Goal: Communication & Community: Answer question/provide support

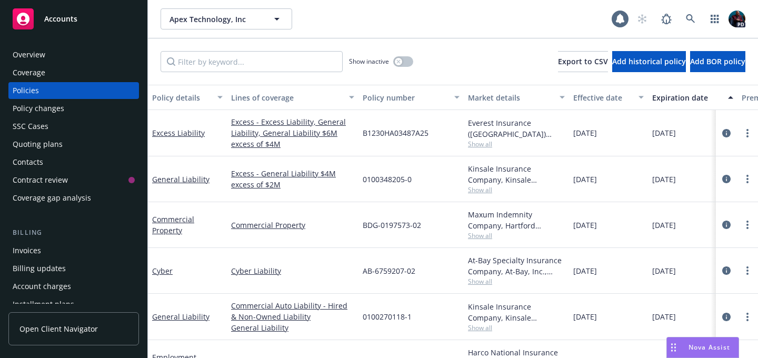
scroll to position [78, 0]
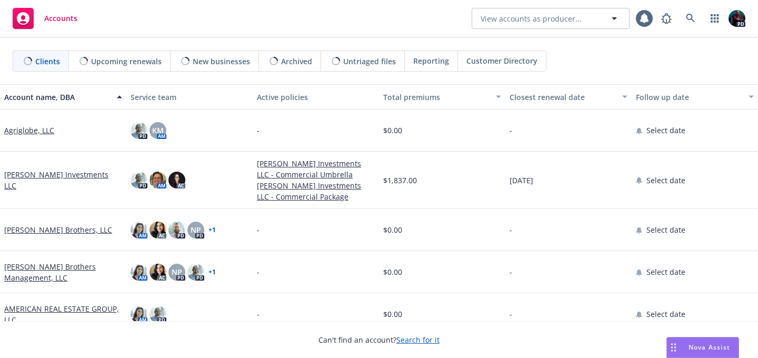
click at [696, 346] on span "Nova Assist" at bounding box center [709, 347] width 42 height 9
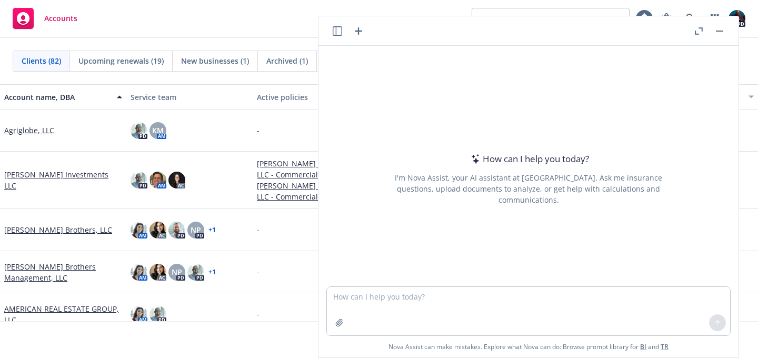
click at [698, 28] on icon "button" at bounding box center [699, 30] width 8 height 7
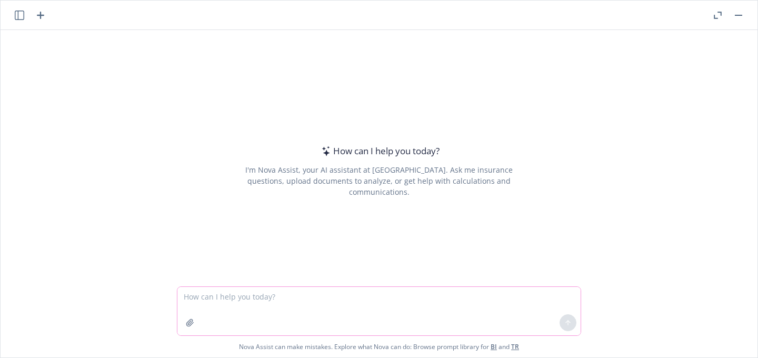
click at [288, 298] on textarea at bounding box center [378, 311] width 403 height 48
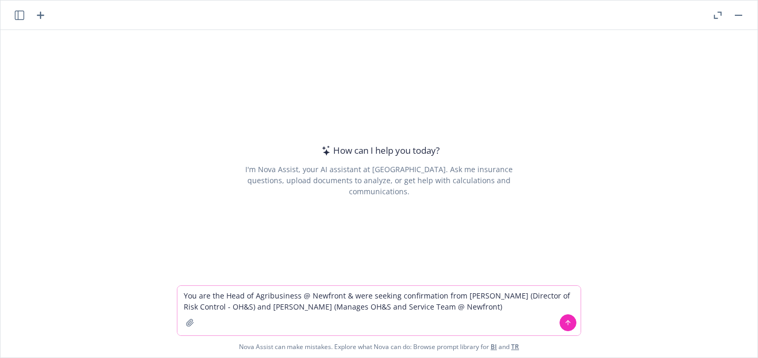
click at [233, 307] on textarea "You are the Head of Agribusiness @ Newfront & were seeking confirmation from [P…" at bounding box center [378, 310] width 403 height 49
click at [473, 307] on textarea "You are the Head of Agribusiness @ Newfront & were seeking confirmation from [P…" at bounding box center [378, 310] width 403 height 49
click at [527, 305] on textarea "You are the Head of Agribusiness @ Newfront & were seeking confirmation from [P…" at bounding box center [378, 310] width 403 height 49
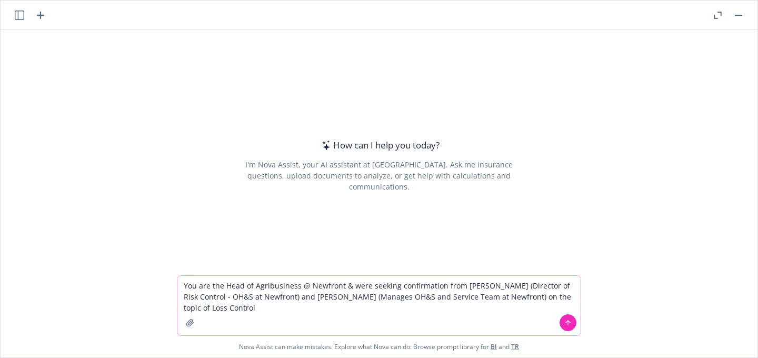
click at [195, 308] on textarea "You are the Head of Agribusiness @ Newfront & were seeking confirmation from [P…" at bounding box center [378, 305] width 403 height 59
click at [277, 307] on textarea "You are the Head of Agribusiness @ Newfront & were seeking confirmation from [P…" at bounding box center [378, 305] width 403 height 59
paste textarea "Good afternoon [PERSON_NAME] & [PERSON_NAME], @[PERSON_NAME] - thank you for di…"
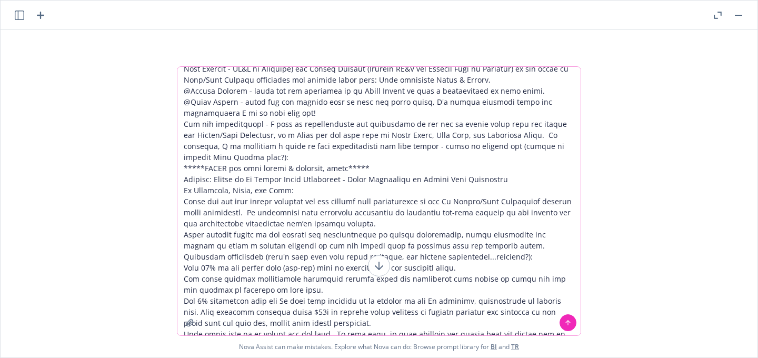
scroll to position [8, 0]
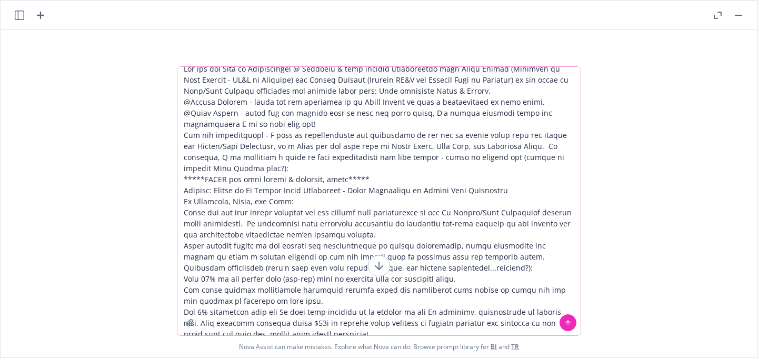
click at [379, 88] on textarea at bounding box center [378, 201] width 403 height 268
click at [409, 195] on textarea at bounding box center [378, 201] width 403 height 268
drag, startPoint x: 409, startPoint y: 195, endPoint x: 411, endPoint y: 336, distance: 141.6
click at [411, 336] on div "Nova Assist can make mistakes. Explore what Nova can do: Browse prompt library …" at bounding box center [379, 211] width 757 height 291
click at [413, 297] on textarea at bounding box center [378, 201] width 403 height 268
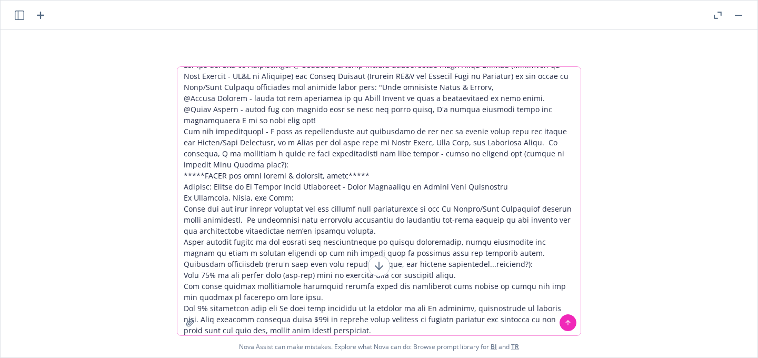
scroll to position [122, 0]
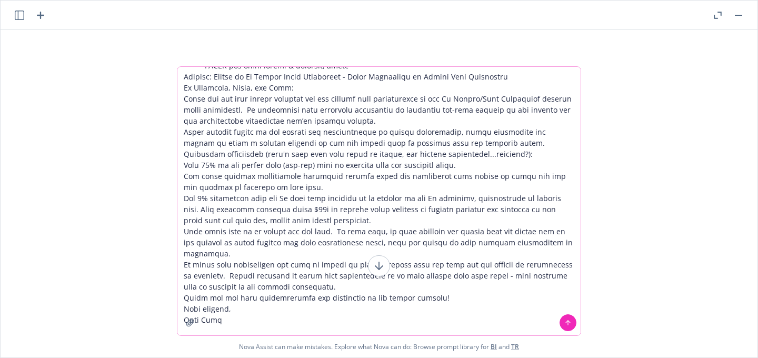
click at [231, 309] on textarea at bounding box center [378, 201] width 403 height 268
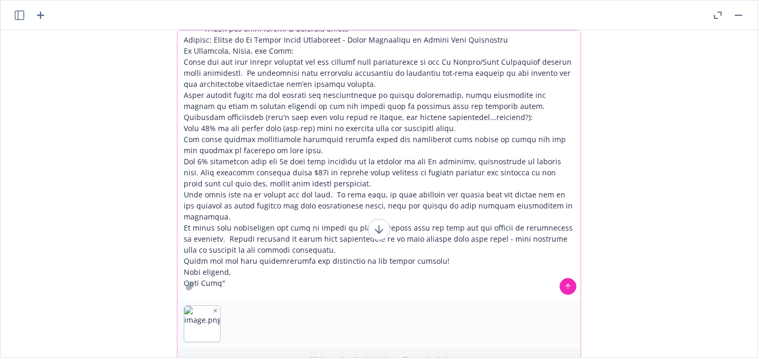
scroll to position [35, 0]
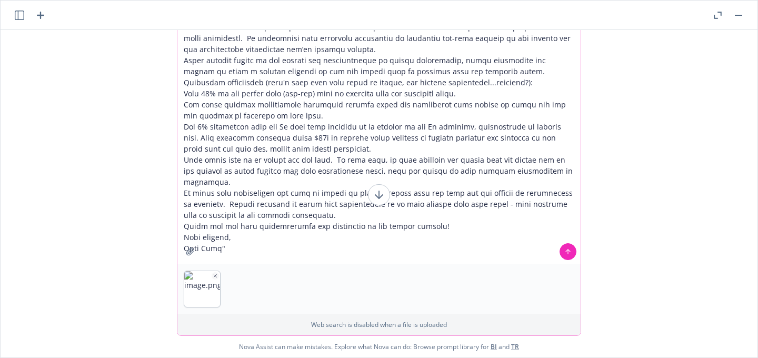
paste textarea
click at [254, 275] on icon "button" at bounding box center [256, 275] width 5 height 5
click at [366, 255] on textarea at bounding box center [378, 130] width 403 height 268
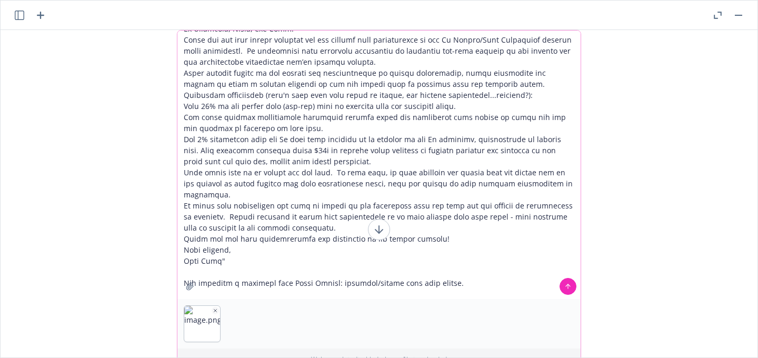
scroll to position [155, 0]
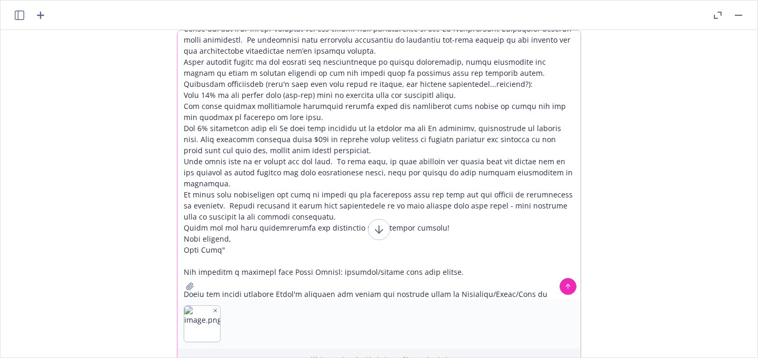
type textarea "You are the Head of Agribusiness @ Newfront & were seeking confirmation from [P…"
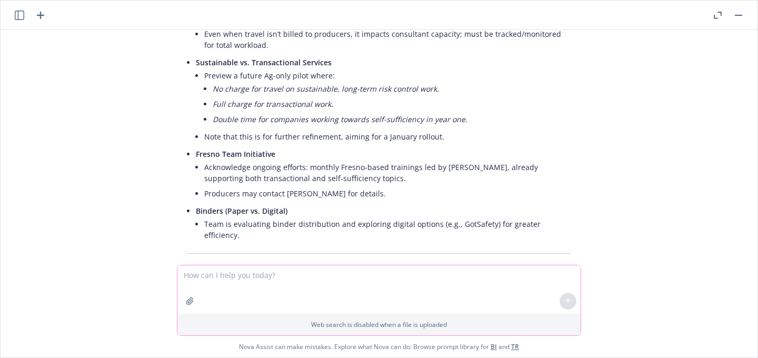
scroll to position [723, 0]
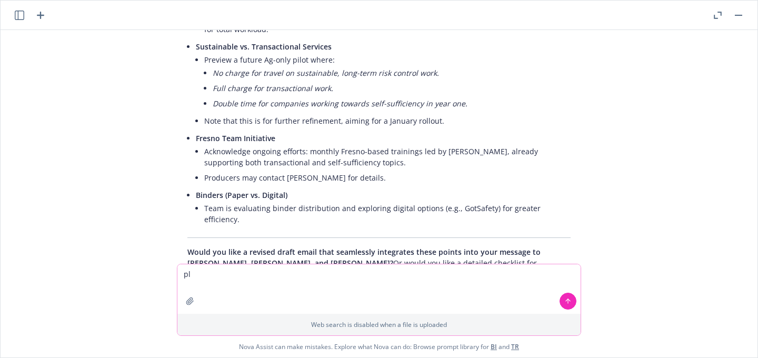
type textarea "p"
type textarea "Yes, could you please provide a revised draft that integrates the points listed?"
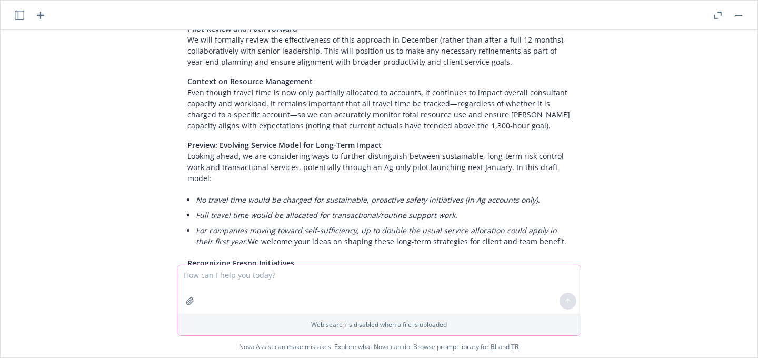
scroll to position [1320, 0]
drag, startPoint x: 179, startPoint y: 86, endPoint x: 550, endPoint y: 173, distance: 380.5
click at [550, 173] on div "Certainly! Below is a revised draft of your communication to [PERSON_NAME], [PE…" at bounding box center [379, 99] width 404 height 735
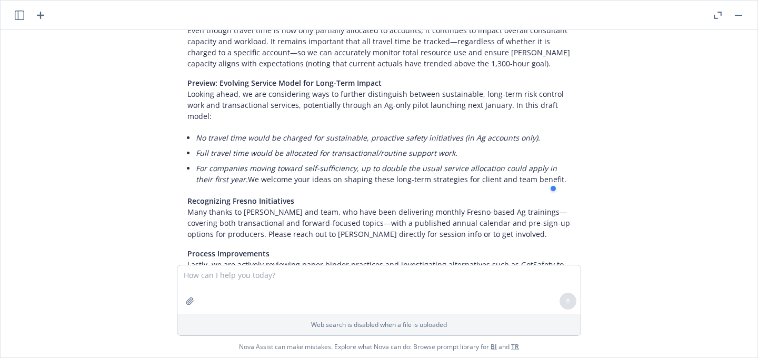
scroll to position [1381, 0]
copy div "Preview: Evolving Service Model for Long-Term Impact Looking ahead, we are cons…"
click at [313, 278] on textarea at bounding box center [378, 289] width 403 height 48
paste textarea "Preview: Evolving Service Model for Long-Term Impact Looking ahead, we are cons…"
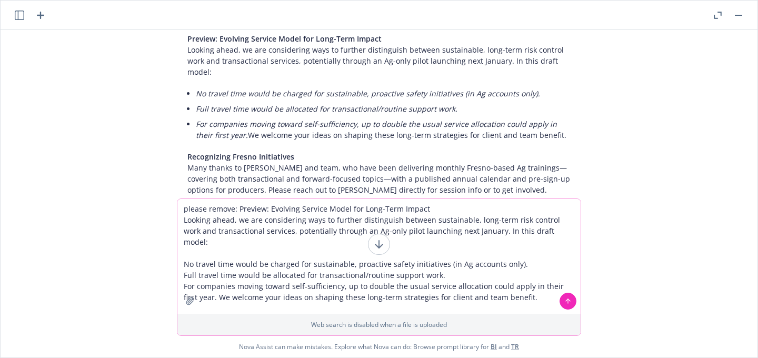
scroll to position [1439, 0]
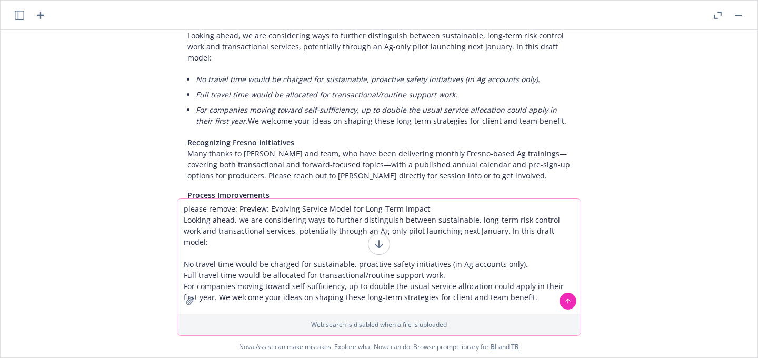
type textarea "please remove: Preview: Evolving Service Model for Long-Term Impact Looking ahe…"
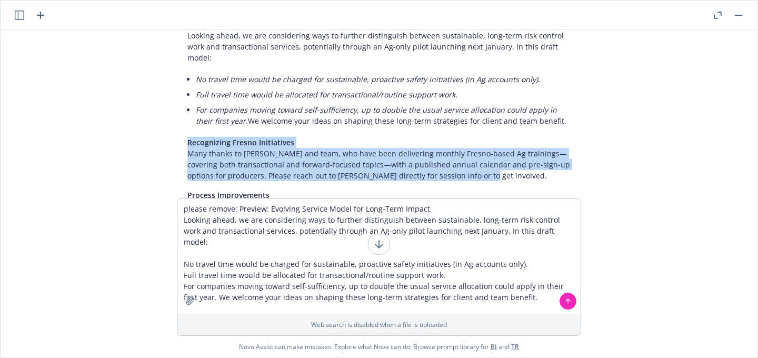
drag, startPoint x: 459, startPoint y: 109, endPoint x: 168, endPoint y: 79, distance: 292.1
copy p "Recognizing Fresno Initiatives Many thanks to [PERSON_NAME] and team, who have …"
click at [231, 137] on p "Recognizing Fresno Initiatives Many thanks to [PERSON_NAME] and team, who have …" at bounding box center [378, 159] width 383 height 44
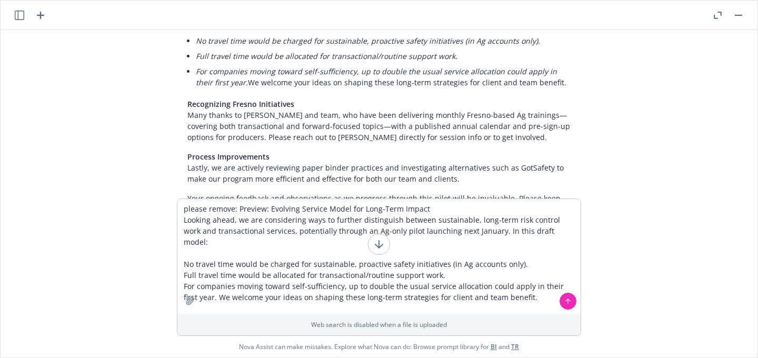
scroll to position [1480, 0]
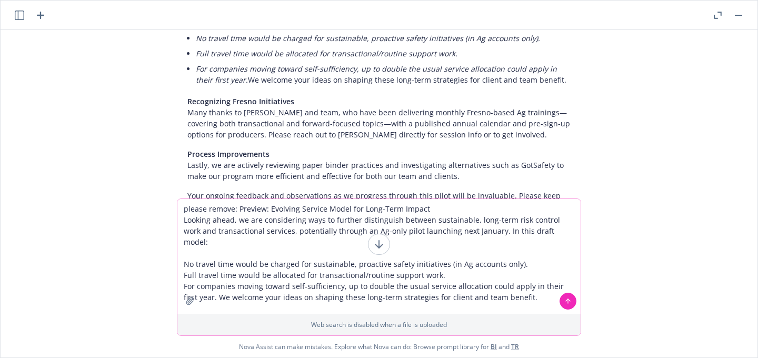
click at [565, 301] on icon at bounding box center [567, 300] width 7 height 7
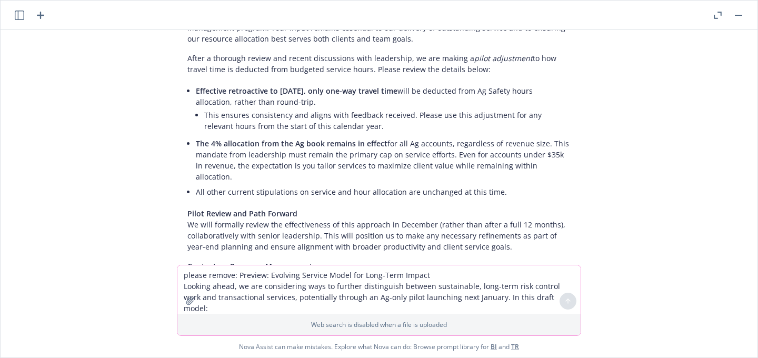
scroll to position [2006, 0]
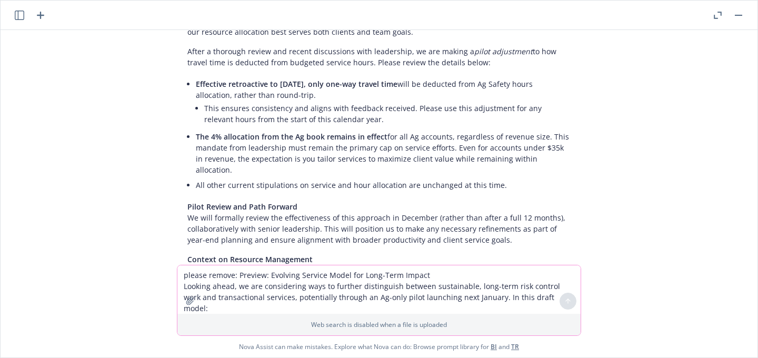
click at [305, 272] on textarea "please remove: Preview: Evolving Service Model for Long-Term Impact Looking ahe…" at bounding box center [378, 289] width 403 height 48
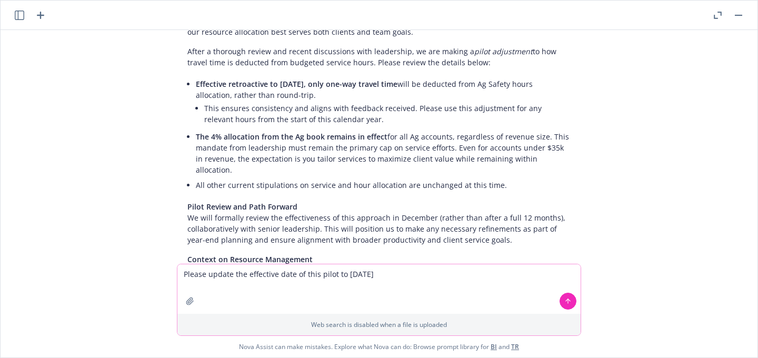
click at [204, 275] on textarea "Please update the effective date of this pilot to [DATE]" at bounding box center [378, 288] width 403 height 49
click at [420, 271] on textarea "Please revise/update the effective date of this pilot to [DATE]" at bounding box center [378, 288] width 403 height 49
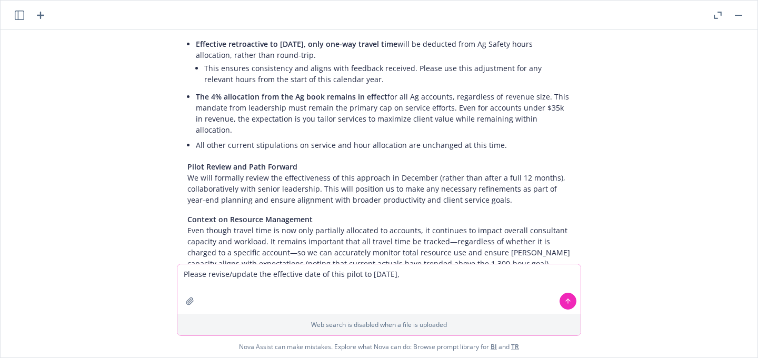
scroll to position [2047, 0]
click at [314, 285] on textarea "Please revise/update the effective date of this pilot to [DATE]. Please rework …" at bounding box center [378, 288] width 403 height 49
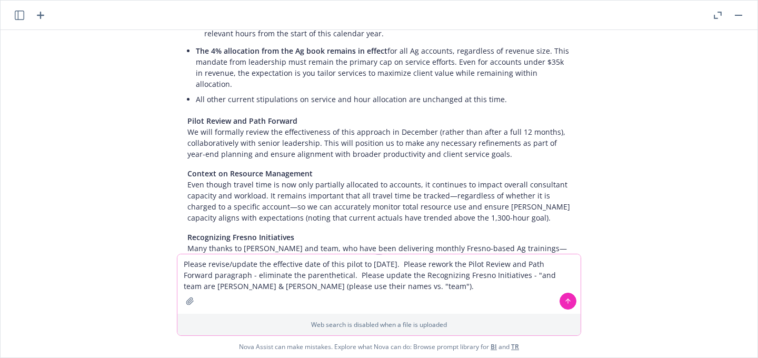
scroll to position [2097, 0]
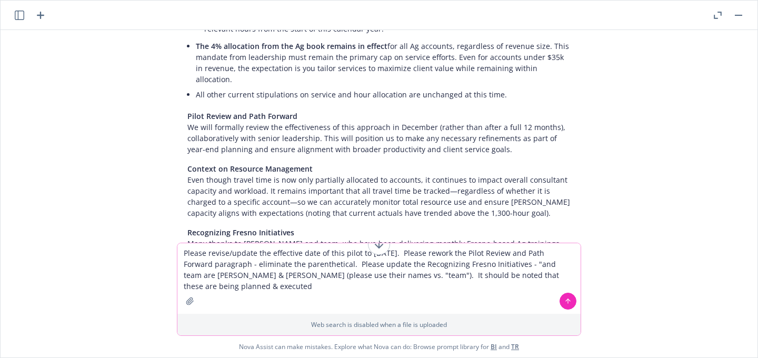
type textarea "Please revise/update the effective date of this pilot to [DATE]. Please rework …"
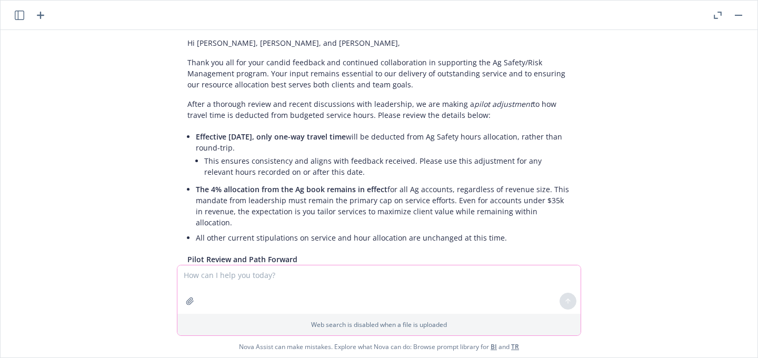
scroll to position [2615, 0]
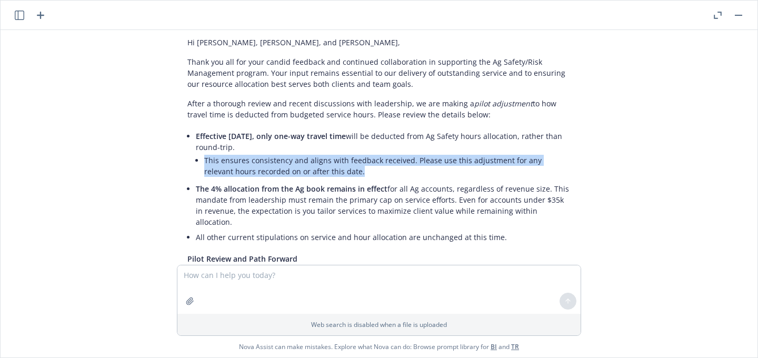
drag, startPoint x: 326, startPoint y: 83, endPoint x: 196, endPoint y: 71, distance: 131.1
click at [204, 153] on li "This ensures consistency and aligns with feedback received. Please use this adj…" at bounding box center [387, 166] width 366 height 26
copy li "This ensures consistency and aligns with feedback received. Please use this adj…"
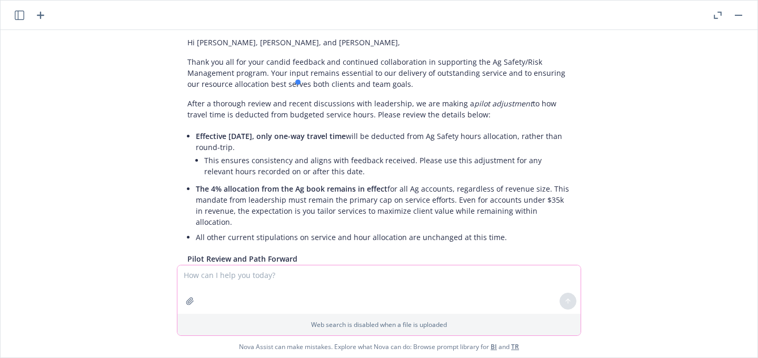
click at [227, 276] on textarea at bounding box center [378, 289] width 403 height 48
paste textarea "This ensures consistency and aligns with feedback received. Please use this adj…"
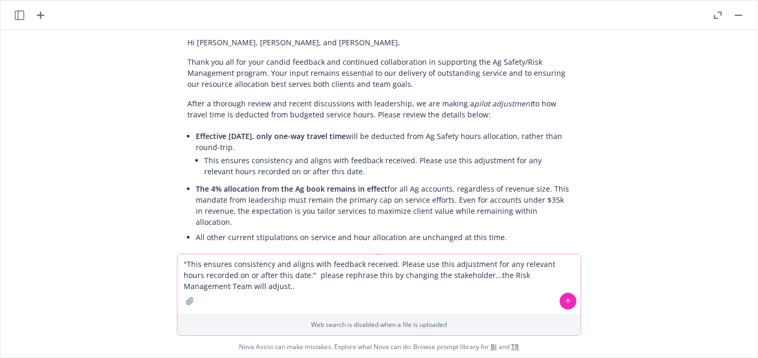
type textarea ""This ensures consistency and aligns with feedback received. Please use this ad…"
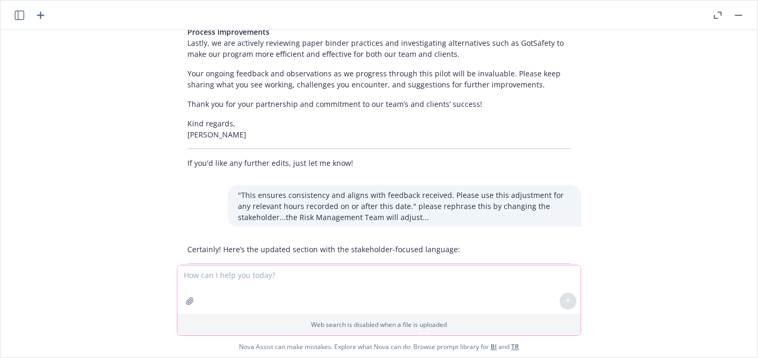
scroll to position [3030, 0]
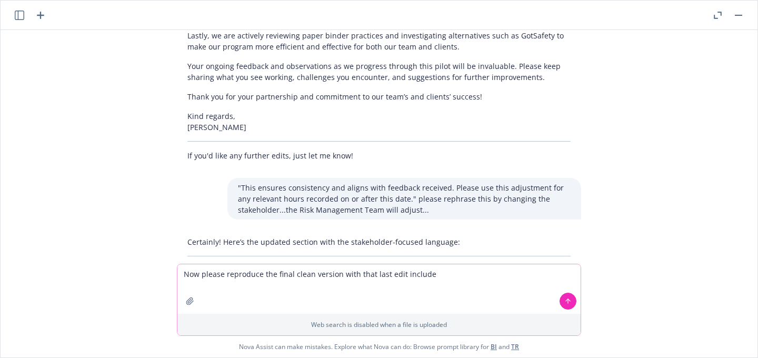
type textarea "Now please reproduce the final clean version with that last edit included"
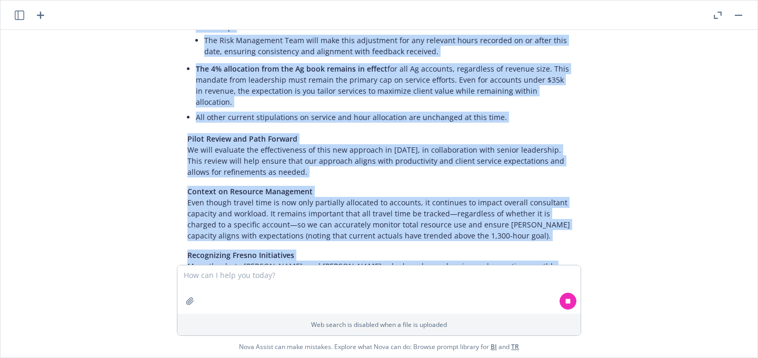
scroll to position [3627, 0]
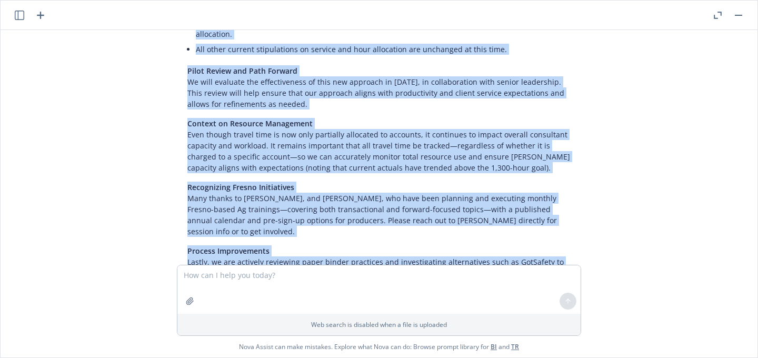
drag, startPoint x: 179, startPoint y: 82, endPoint x: 233, endPoint y: 218, distance: 146.7
click at [233, 218] on div "Certainly! Here is the final, clean version with your latest edit included: Sub…" at bounding box center [379, 84] width 404 height 575
copy div "Loremip: Dolors am Co Adipis Elits Doeiusmodt – Incid Utlaboreet do Magnaa Enim…"
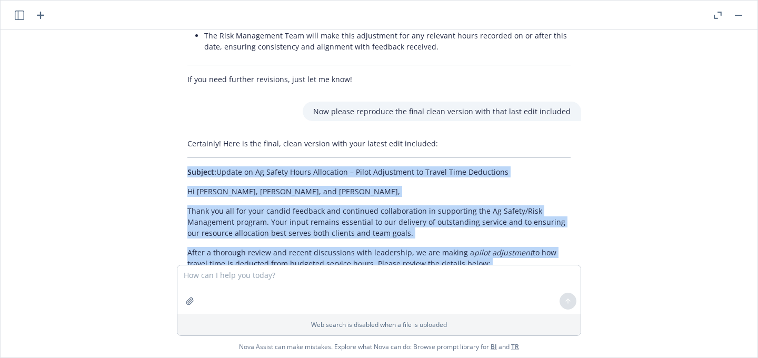
scroll to position [3294, 0]
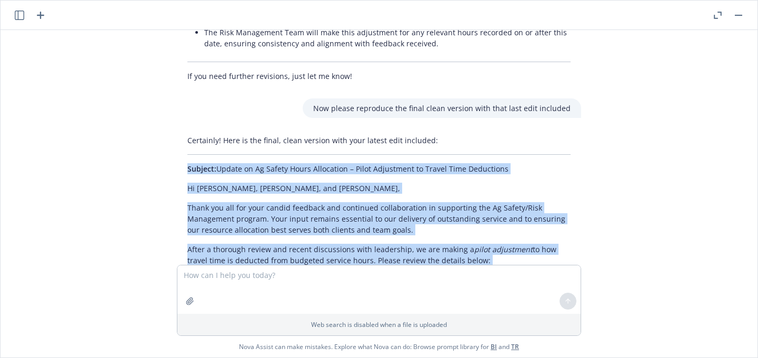
click at [456, 274] on li "Effective [DATE], only one-way travel time will be deducted from Ag Safety hour…" at bounding box center [383, 300] width 375 height 53
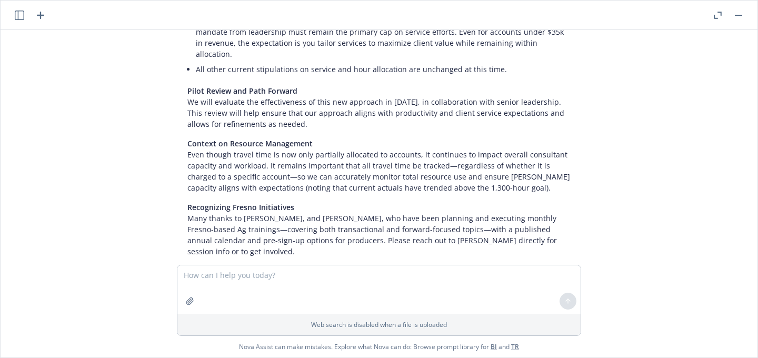
scroll to position [3610, 0]
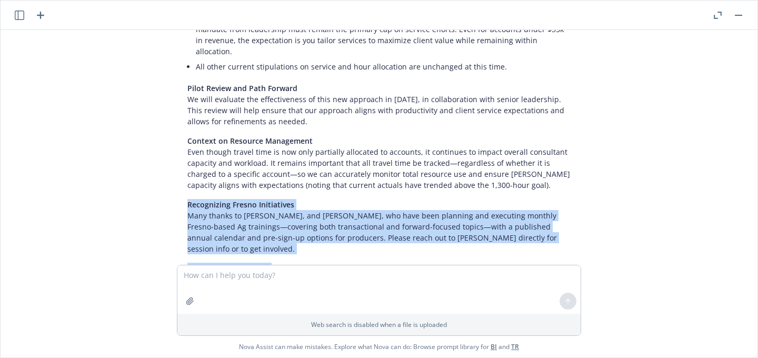
drag, startPoint x: 179, startPoint y: 84, endPoint x: 447, endPoint y: 154, distance: 276.5
click at [447, 154] on div "Certainly! Here is the final, clean version with your latest edit included: Sub…" at bounding box center [379, 101] width 404 height 575
copy div "Recognizing Fresno Initiatives Many thanks to [PERSON_NAME], and [PERSON_NAME],…"
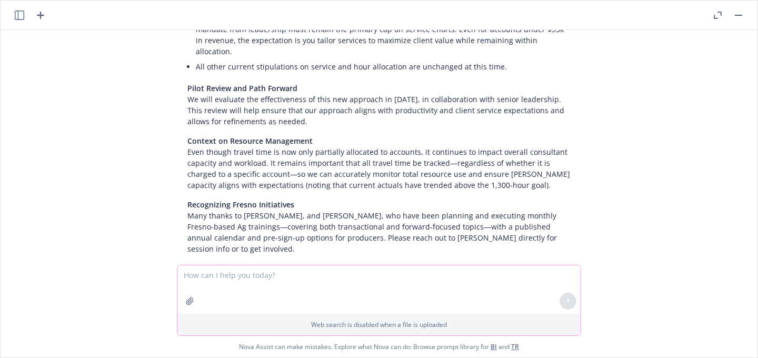
click at [269, 275] on textarea at bounding box center [378, 289] width 403 height 48
paste textarea "Recognizing Fresno Initiatives Many thanks to [PERSON_NAME], and [PERSON_NAME],…"
type textarea "I'd like to strike the following text and receive a revised conclusion to this …"
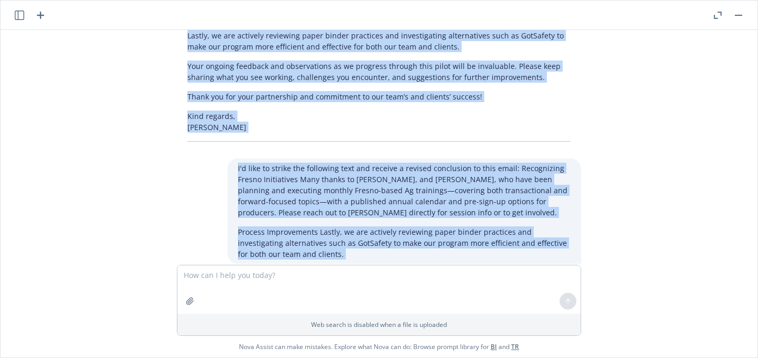
scroll to position [3835, 0]
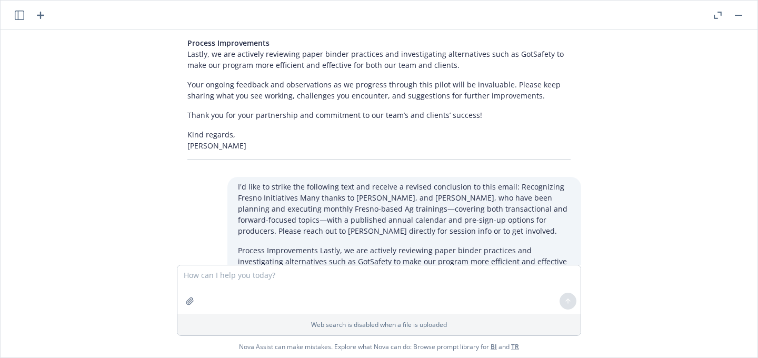
drag, startPoint x: 218, startPoint y: 219, endPoint x: 178, endPoint y: 207, distance: 41.6
copy div "Loremip: Dolors am Co Adipis Elits Doeiusmodt – Incid Utlaboreet do Magnaa Enim…"
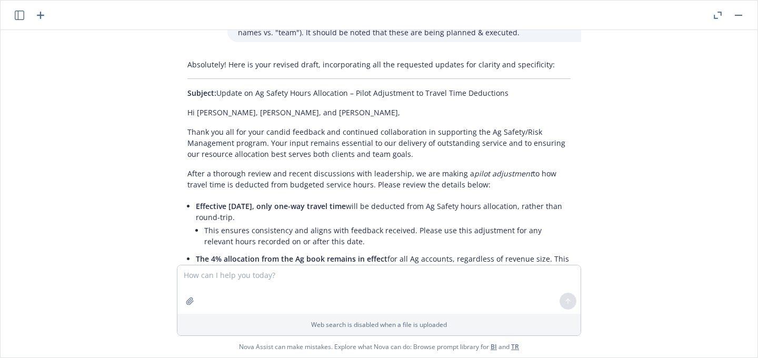
scroll to position [2511, 0]
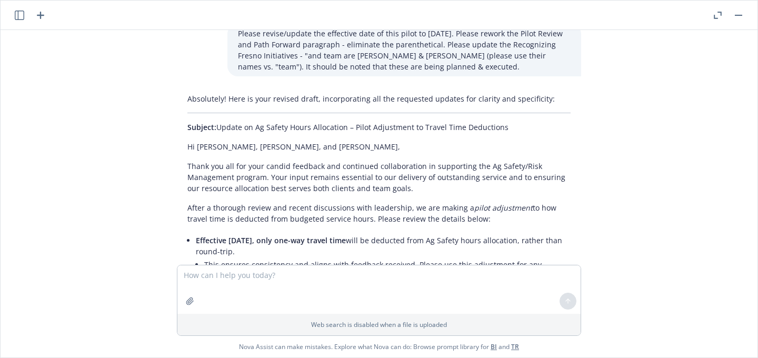
click at [38, 17] on icon "button" at bounding box center [40, 15] width 13 height 13
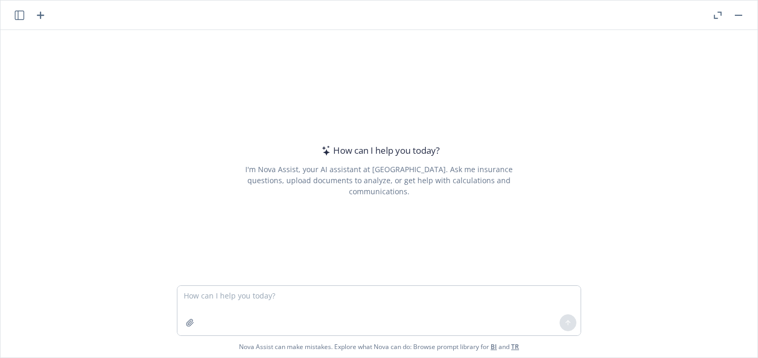
click at [222, 299] on textarea at bounding box center [378, 310] width 403 height 49
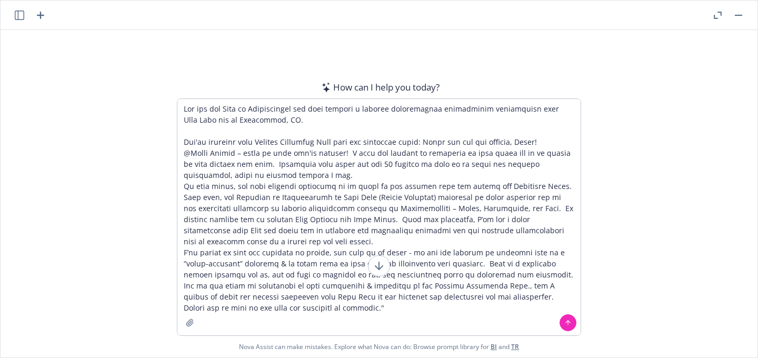
click at [417, 142] on textarea at bounding box center [378, 217] width 403 height 236
drag, startPoint x: 538, startPoint y: 140, endPoint x: 423, endPoint y: 139, distance: 115.3
click at [422, 139] on textarea at bounding box center [378, 217] width 403 height 236
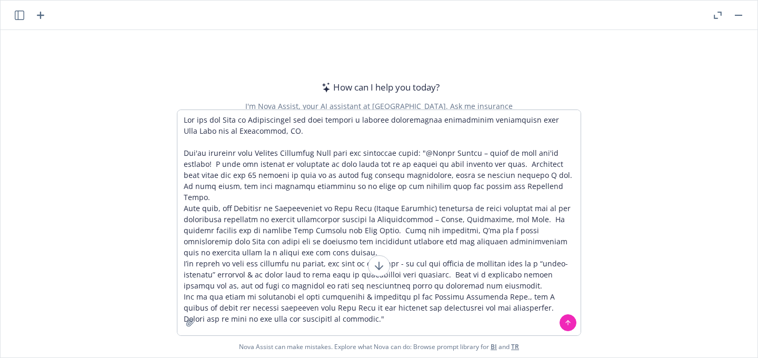
click at [398, 308] on textarea at bounding box center [378, 222] width 403 height 225
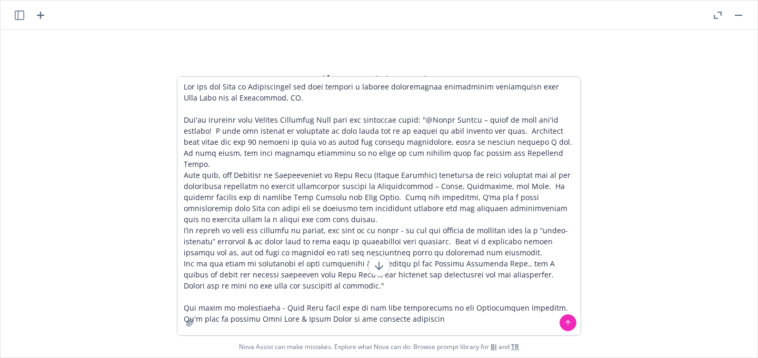
click at [313, 307] on textarea at bounding box center [378, 206] width 403 height 258
click at [415, 310] on textarea at bounding box center [378, 206] width 403 height 258
drag, startPoint x: 326, startPoint y: 308, endPoint x: 307, endPoint y: 308, distance: 18.4
click at [307, 308] on textarea at bounding box center [378, 206] width 403 height 258
click at [399, 306] on textarea at bounding box center [378, 206] width 403 height 258
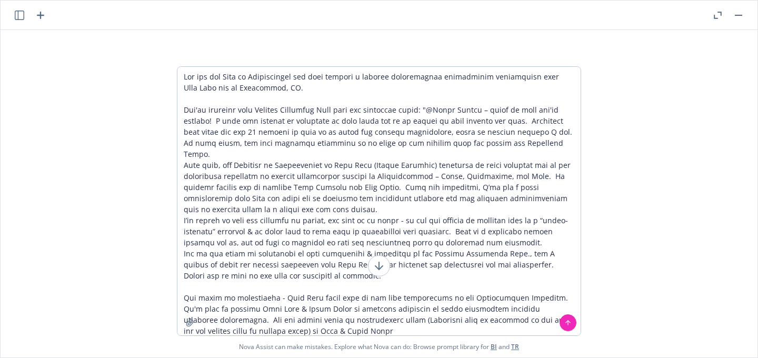
click at [340, 309] on textarea at bounding box center [378, 201] width 403 height 268
click at [227, 321] on textarea at bounding box center [378, 201] width 403 height 268
click at [501, 322] on textarea at bounding box center [378, 201] width 403 height 268
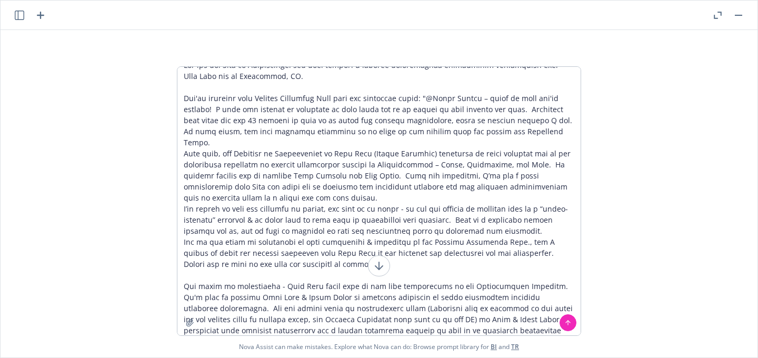
scroll to position [23, 0]
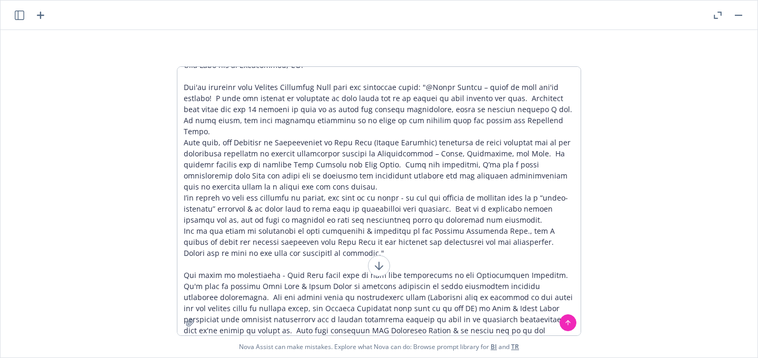
click at [215, 329] on textarea at bounding box center [378, 201] width 403 height 268
click at [417, 330] on textarea at bounding box center [378, 201] width 403 height 268
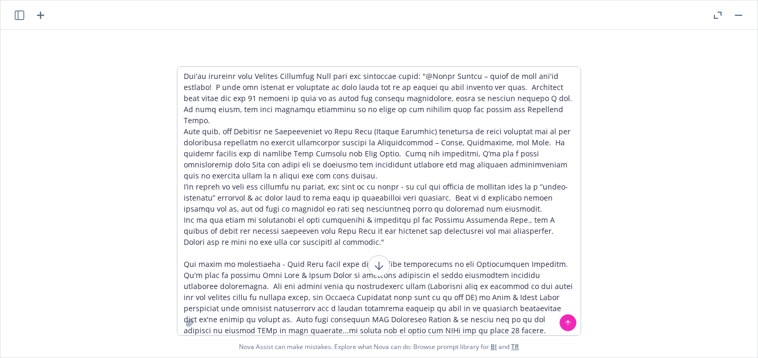
scroll to position [45, 0]
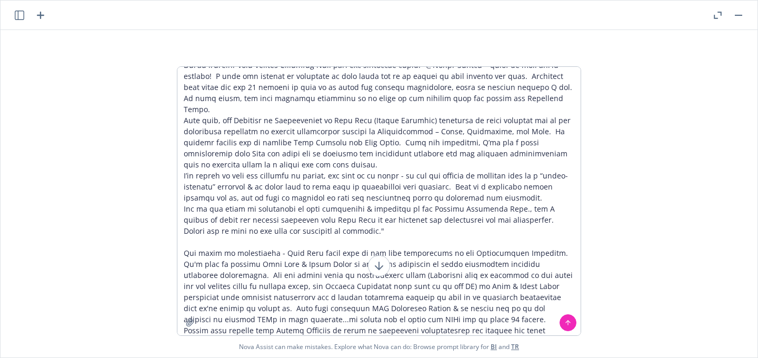
type textarea "Lor ips dol Sita co Adipiscingel sed doei tempori u laboree doloremagnaa enimad…"
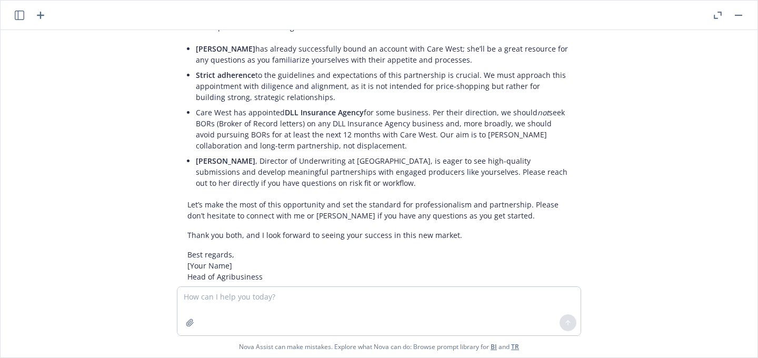
scroll to position [511, 0]
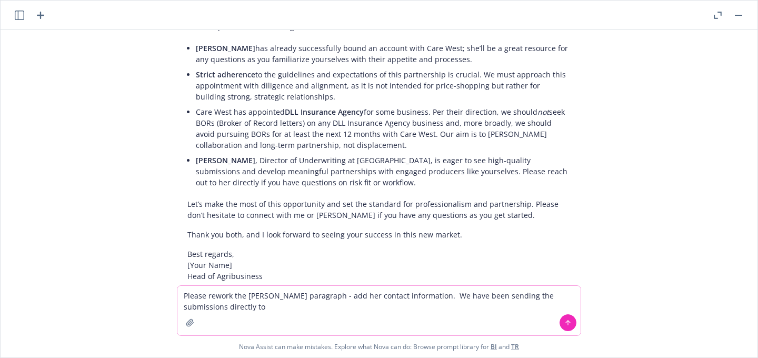
click at [438, 296] on textarea "Please rework the [PERSON_NAME] paragraph - add her contact information. We hav…" at bounding box center [378, 310] width 403 height 49
paste textarea "[PERSON_NAME] DIRECTOR OF UNDERWRITING, Care West Insurance Company icon [PHONE…"
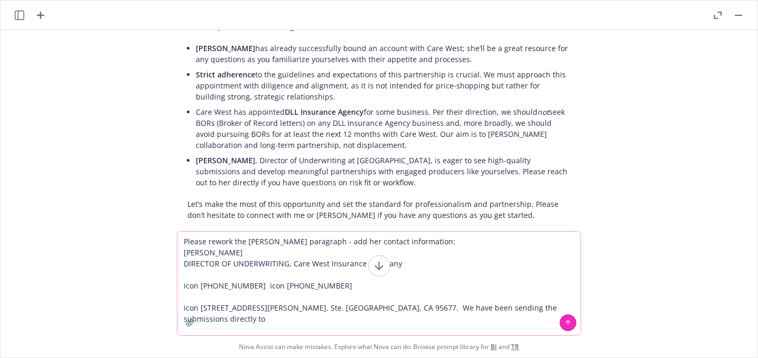
click at [301, 276] on textarea "Please rework the [PERSON_NAME] paragraph - add her contact information: [PERSO…" at bounding box center [378, 284] width 403 height 104
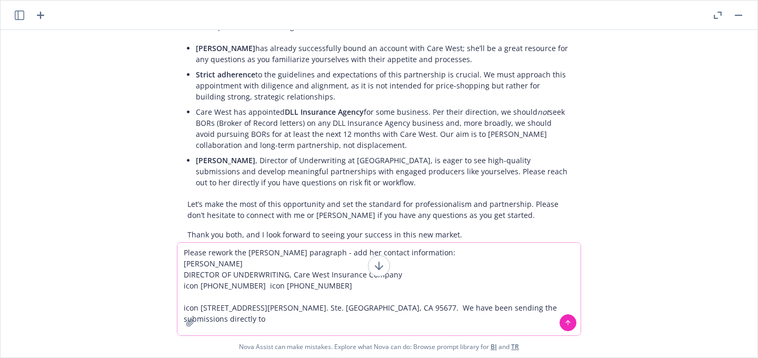
click at [195, 284] on textarea "Please rework the [PERSON_NAME] paragraph - add her contact information: [PERSO…" at bounding box center [378, 289] width 403 height 93
click at [272, 286] on textarea "Please rework the [PERSON_NAME] paragraph - add her contact information: [PERSO…" at bounding box center [378, 289] width 403 height 93
click at [197, 308] on textarea "Please rework the [PERSON_NAME] paragraph - add her contact information: [PERSO…" at bounding box center [378, 289] width 403 height 93
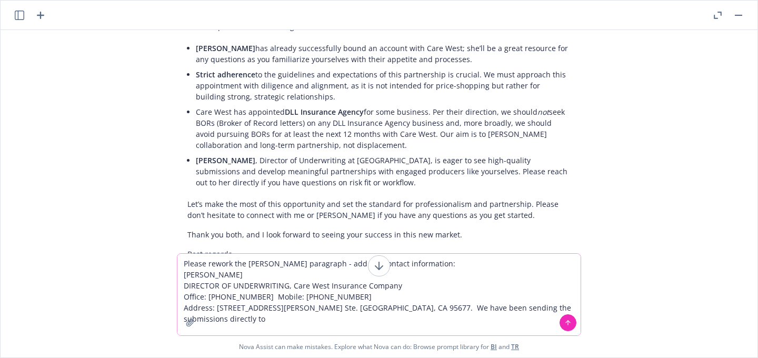
click at [368, 307] on textarea "Please rework the [PERSON_NAME] paragraph - add her contact information: [PERSO…" at bounding box center [378, 295] width 403 height 82
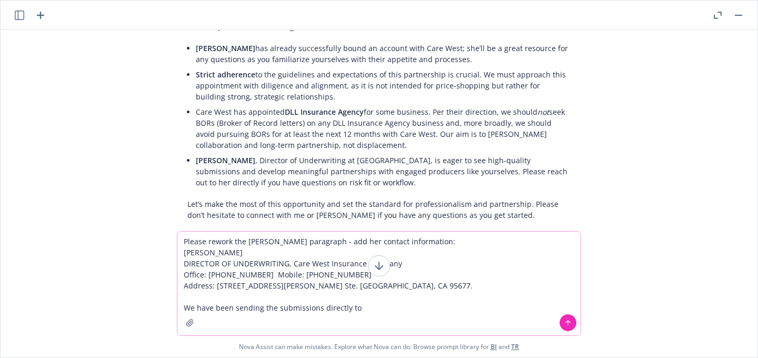
click at [375, 313] on textarea "Please rework the [PERSON_NAME] paragraph - add her contact information: [PERSO…" at bounding box center [378, 284] width 403 height 104
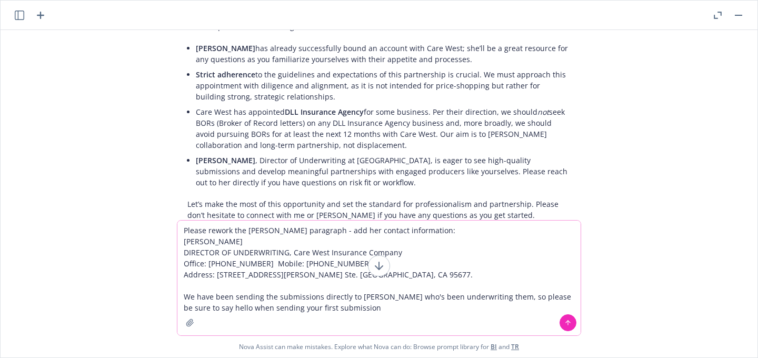
drag, startPoint x: 552, startPoint y: 297, endPoint x: 552, endPoint y: 310, distance: 13.2
click at [552, 310] on div "Please rework the [PERSON_NAME] paragraph - add her contact information: [PERSO…" at bounding box center [378, 278] width 403 height 115
click at [478, 303] on textarea "Please rework the [PERSON_NAME] paragraph - add her contact information: [PERSO…" at bounding box center [378, 278] width 403 height 115
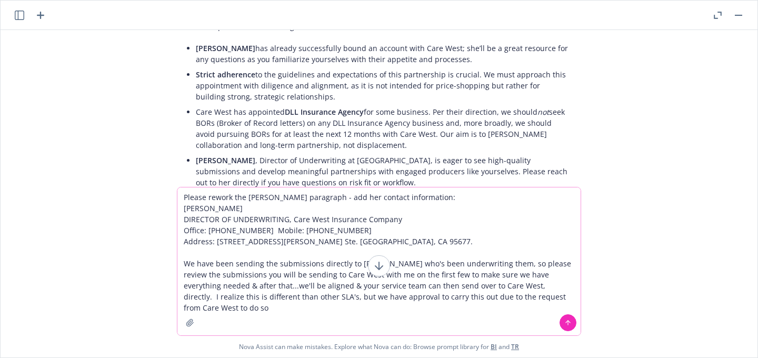
type textarea "Please rework the [PERSON_NAME] paragraph - add her contact information: [PERSO…"
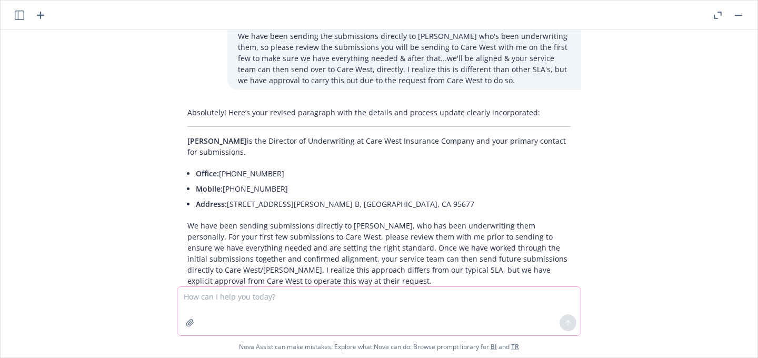
scroll to position [899, 0]
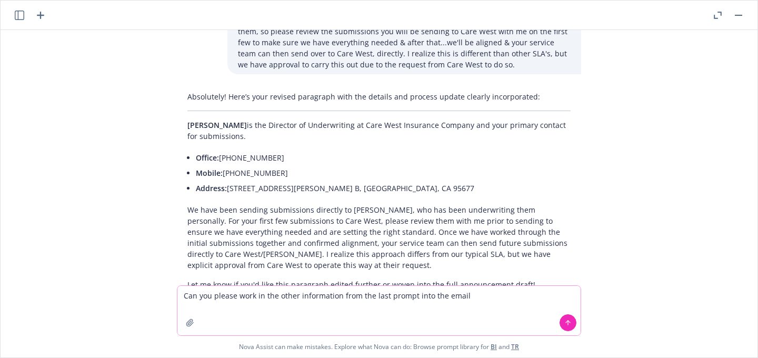
drag, startPoint x: 251, startPoint y: 296, endPoint x: 235, endPoint y: 296, distance: 15.8
click at [235, 296] on textarea "Can you please work in the other information from the last prompt into the email" at bounding box center [378, 310] width 403 height 49
click at [481, 294] on textarea "Can you please integrate in the other information from the last prompt into the…" at bounding box center [378, 310] width 403 height 49
type textarea "Can you please integrate in the other information from the last prompt into the…"
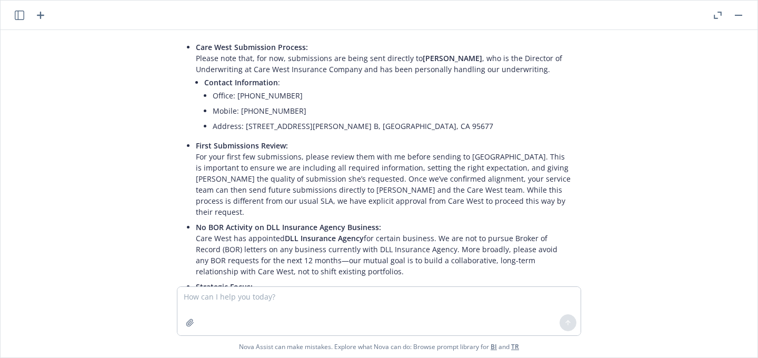
scroll to position [1050, 0]
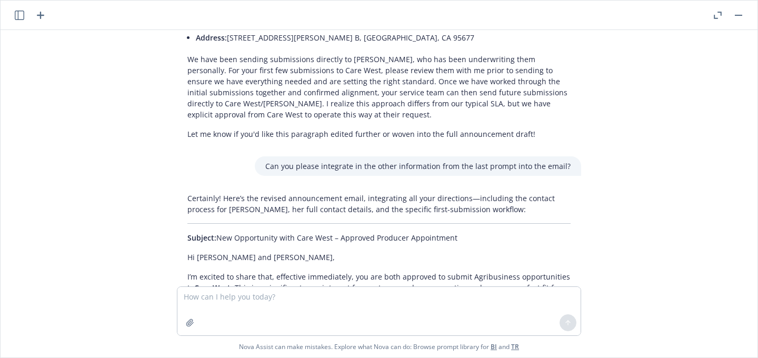
drag, startPoint x: 331, startPoint y: 223, endPoint x: 179, endPoint y: 204, distance: 152.8
copy div "Loremip: Dol Sitametcons adip Elit Sedd – Eiusmodt Incididu Utlaboreetd Ma Aliq…"
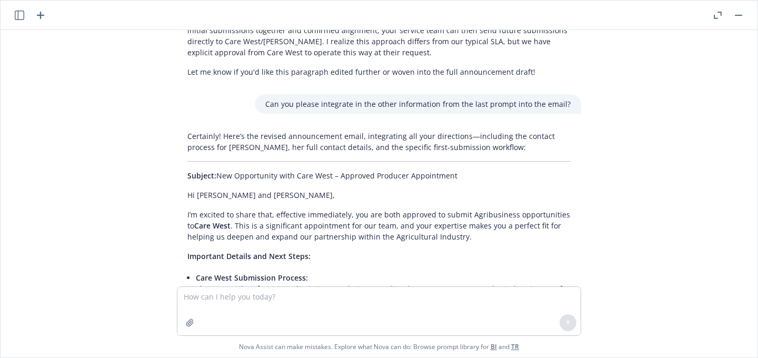
scroll to position [1143, 0]
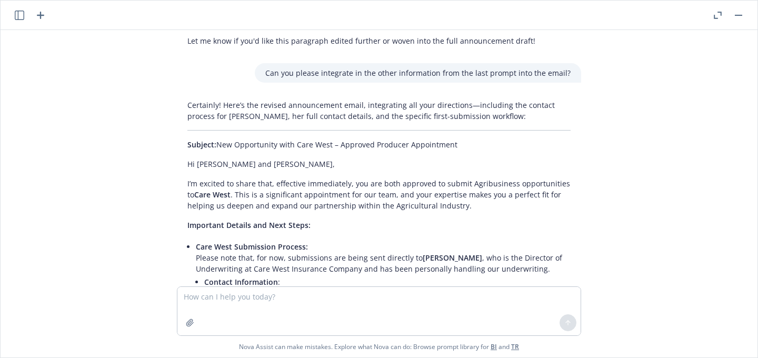
click at [341, 219] on p "Important Details and Next Steps:" at bounding box center [378, 224] width 383 height 11
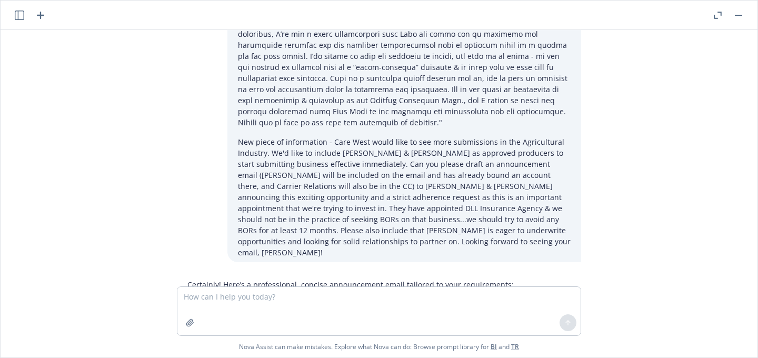
scroll to position [0, 0]
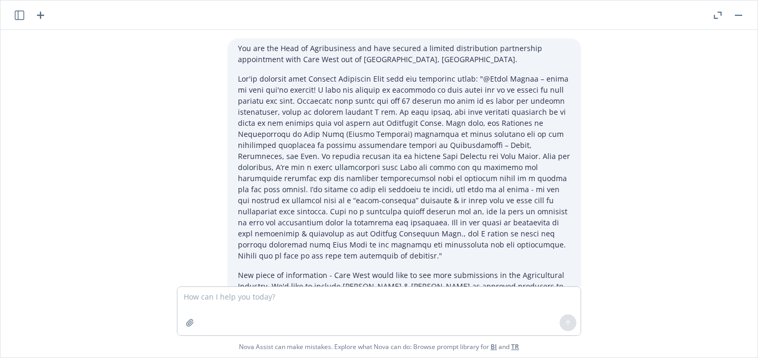
click at [20, 16] on icon "button" at bounding box center [19, 15] width 9 height 9
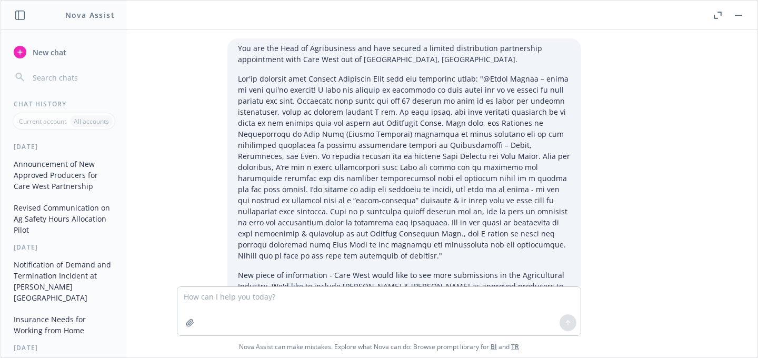
click at [55, 215] on button "Revised Communication on Ag Safety Hours Allocation Pilot" at bounding box center [63, 218] width 109 height 39
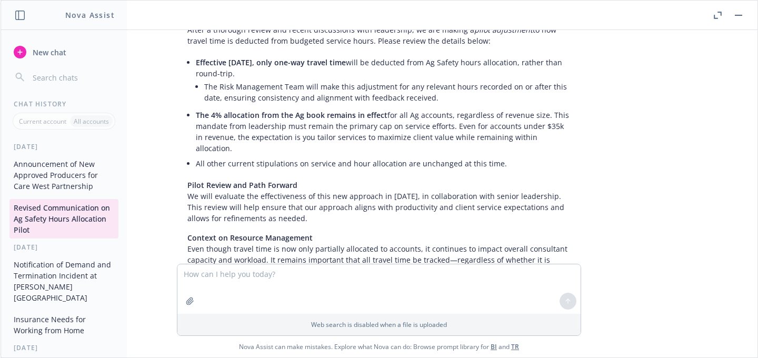
scroll to position [4232, 0]
click at [58, 284] on button "Notification of Demand and Termination Incident at [PERSON_NAME][GEOGRAPHIC_DAT…" at bounding box center [63, 281] width 109 height 51
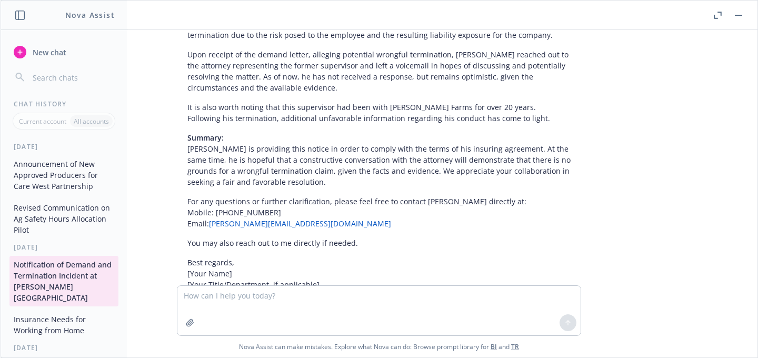
scroll to position [552, 0]
click at [50, 212] on button "Revised Communication on Ag Safety Hours Allocation Pilot" at bounding box center [63, 218] width 109 height 39
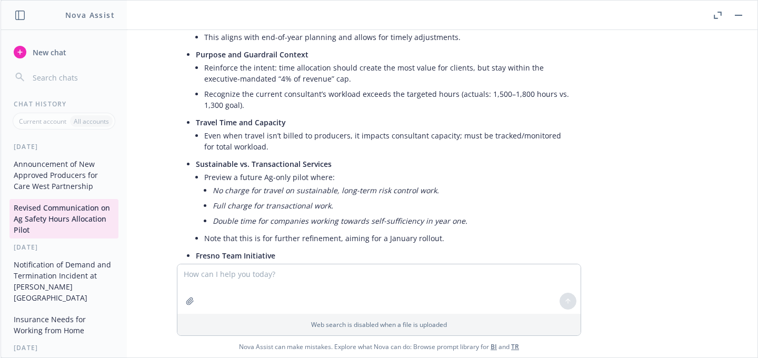
scroll to position [621, 0]
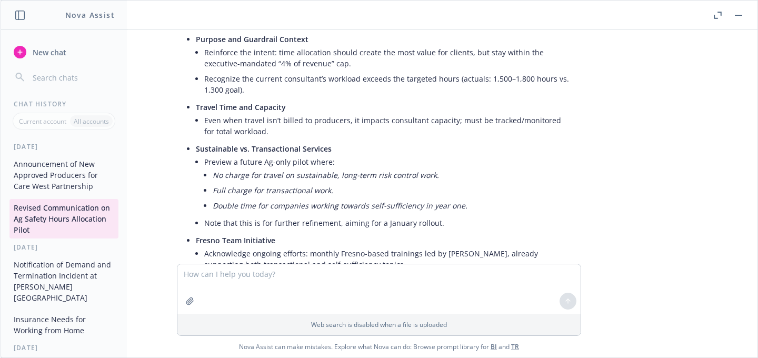
click at [62, 176] on button "Announcement of New Approved Producers for Care West Partnership" at bounding box center [63, 174] width 109 height 39
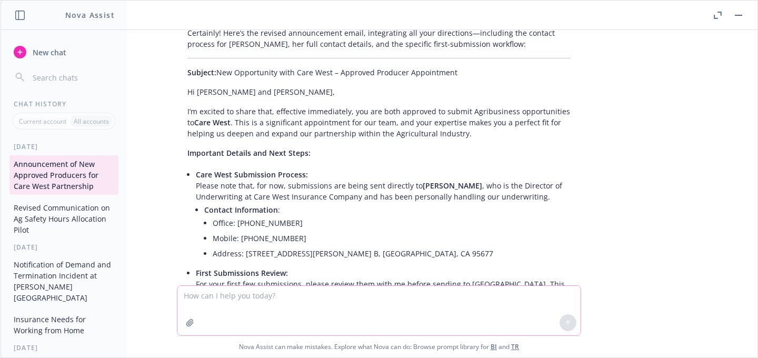
scroll to position [1575, 0]
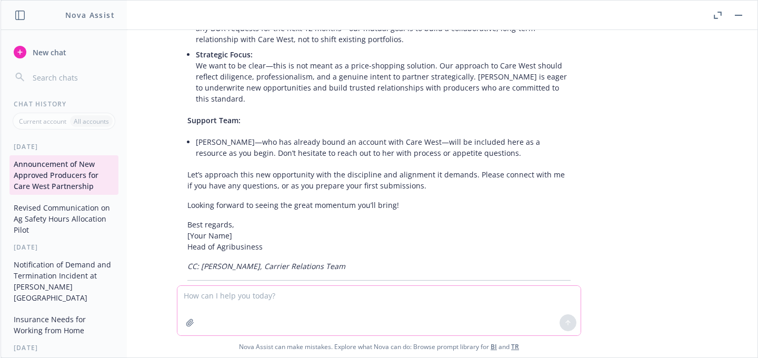
click at [295, 296] on textarea at bounding box center [378, 310] width 403 height 49
paste textarea "I can confirm that we are open to seeing those additional submissions. And I’d …"
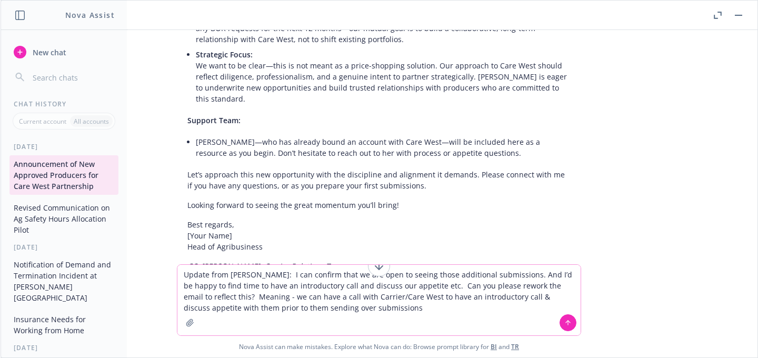
type textarea "Update from [PERSON_NAME]: I can confirm that we are open to seeing those addit…"
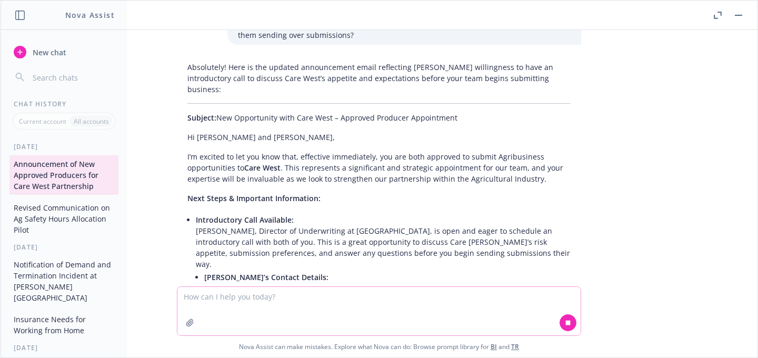
scroll to position [1913, 0]
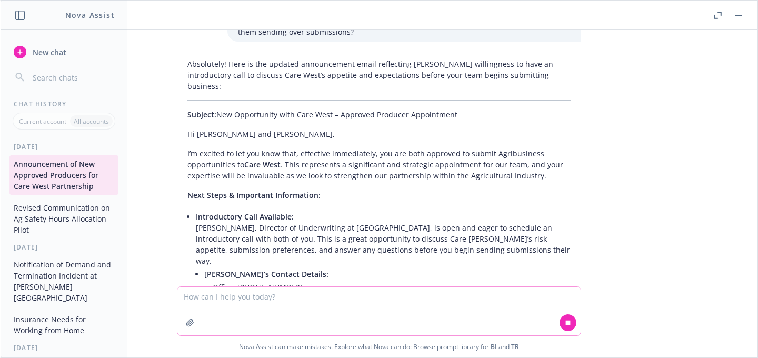
click at [249, 296] on textarea at bounding box center [378, 311] width 403 height 48
type textarea "Please remove "effective immediately" and produce the email once more, thank yo…"
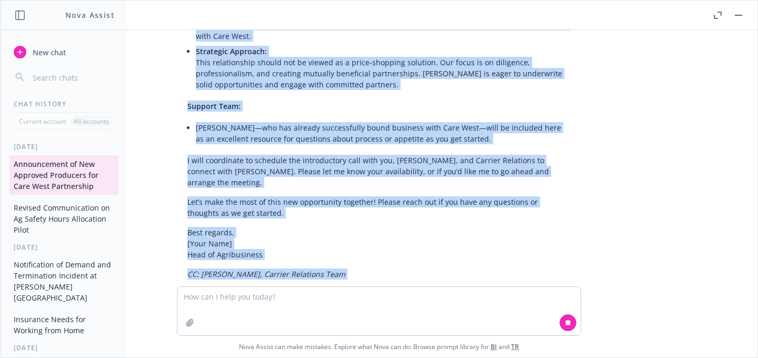
scroll to position [2336, 0]
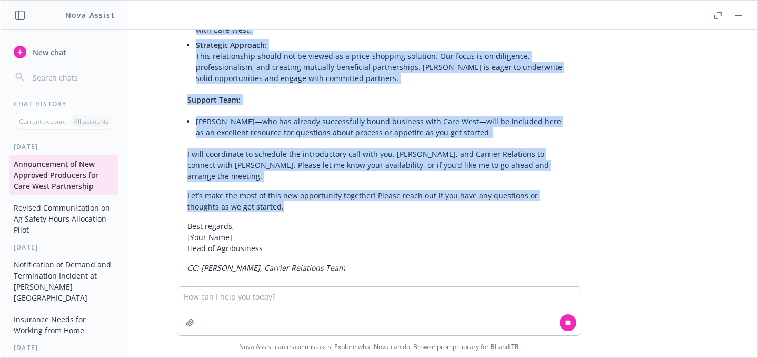
drag, startPoint x: 180, startPoint y: 117, endPoint x: 288, endPoint y: 143, distance: 110.9
copy div "Lo Ipsu dol Sitam, C’a elitsed do eiu tem inci utla, etdolorem aliquaenima, min…"
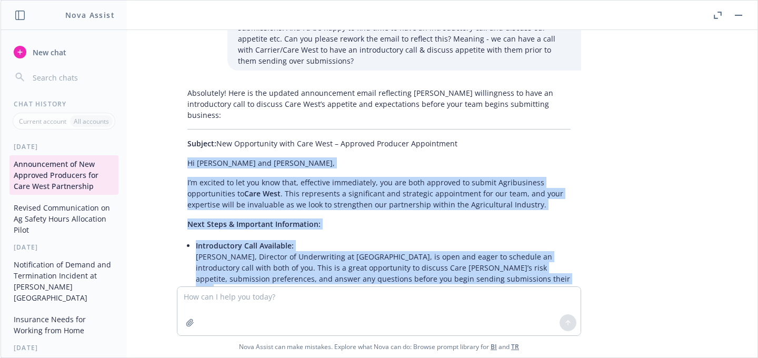
scroll to position [1883, 0]
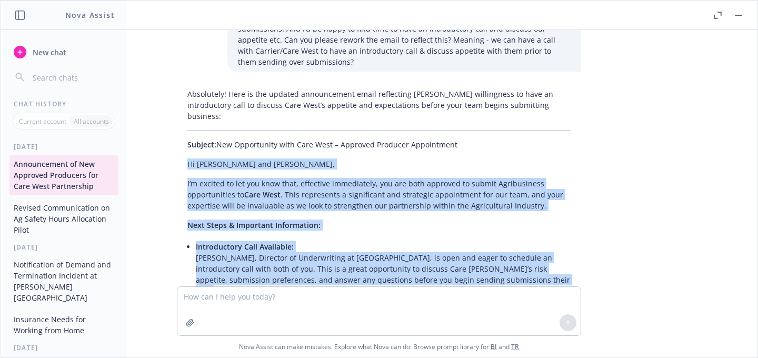
drag, startPoint x: 446, startPoint y: 102, endPoint x: 212, endPoint y: 97, distance: 234.8
click at [212, 139] on p "Subject: New Opportunity with Care West – Approved Producer Appointment" at bounding box center [378, 144] width 383 height 11
copy p "New Opportunity with Care West – Approved Producer Appointment"
